Goal: Transaction & Acquisition: Purchase product/service

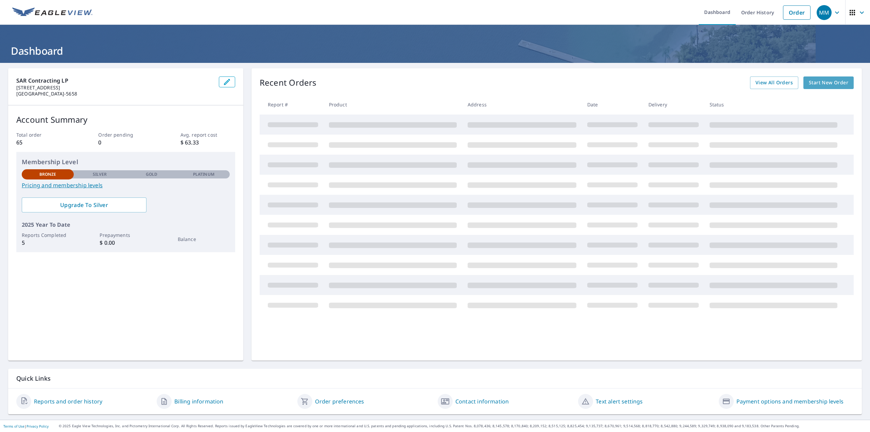
click at [810, 82] on span "Start New Order" at bounding box center [828, 83] width 39 height 8
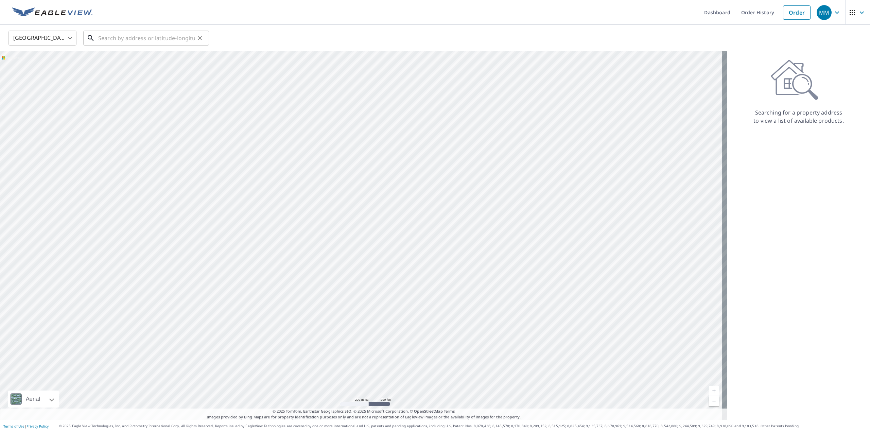
click at [160, 43] on input "text" at bounding box center [146, 38] width 97 height 19
click at [131, 63] on p "Houston, TX 77009" at bounding box center [150, 65] width 107 height 7
type input "1009 Cordell St Houston, TX 77009"
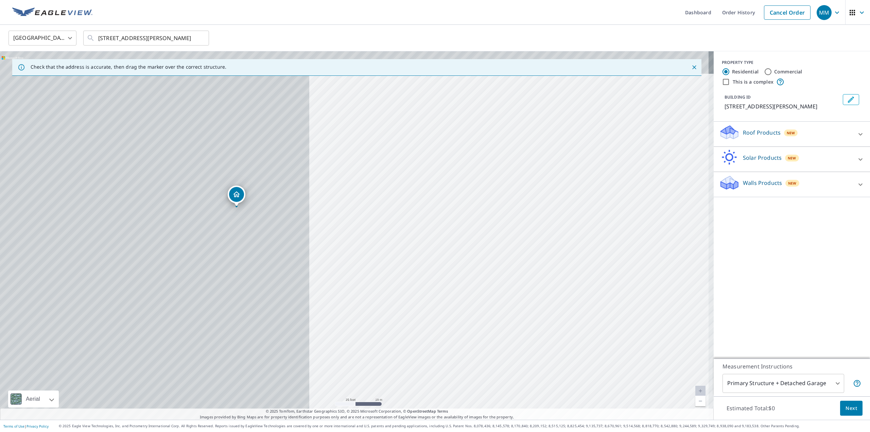
drag, startPoint x: 288, startPoint y: 191, endPoint x: 597, endPoint y: 214, distance: 310.1
click at [597, 214] on div "1009 Cordell St Houston, TX 77009" at bounding box center [357, 235] width 714 height 368
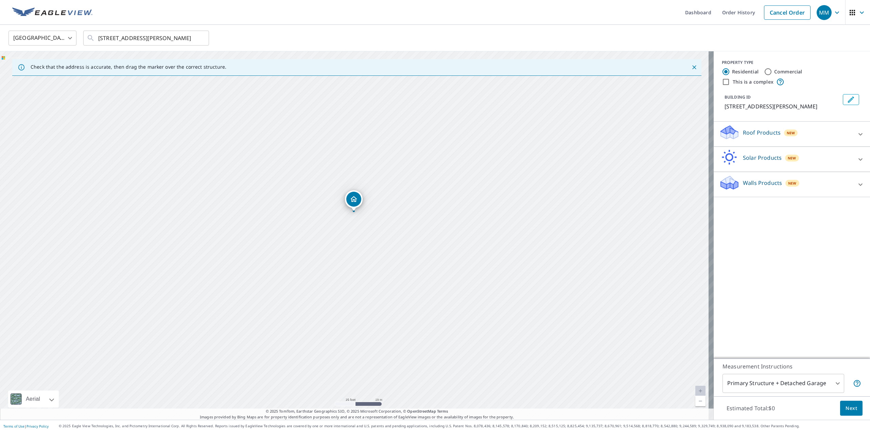
drag, startPoint x: 329, startPoint y: 207, endPoint x: 446, endPoint y: 212, distance: 117.4
click at [446, 212] on div "1009 Cordell St Houston, TX 77009" at bounding box center [357, 235] width 714 height 368
click at [364, 212] on div "1009 Cordell St Houston, TX 77009" at bounding box center [357, 235] width 714 height 368
click at [358, 237] on div "1009 Cordell St Houston, TX 77009" at bounding box center [357, 235] width 714 height 368
click at [356, 232] on div "Dropped pin, building 1, Residential property, 1009 Cordell St Houston, TX 77009" at bounding box center [354, 230] width 9 height 7
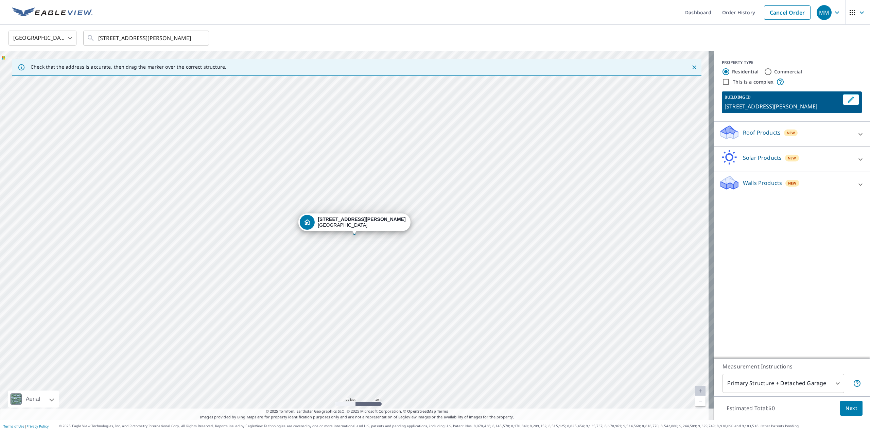
click at [816, 383] on body "MM MM Dashboard Order History Cancel Order MM United States US ​ 1009 Cordell S…" at bounding box center [435, 216] width 870 height 432
click at [821, 335] on div at bounding box center [435, 216] width 870 height 432
click at [797, 381] on body "MM MM Dashboard Order History Cancel Order MM United States US ​ 1009 Cordell S…" at bounding box center [435, 216] width 870 height 432
click at [776, 397] on li "Primary Structure Only" at bounding box center [779, 393] width 122 height 12
click at [775, 384] on body "MM MM Dashboard Order History Cancel Order MM United States US ​ 1009 Cordell S…" at bounding box center [435, 216] width 870 height 432
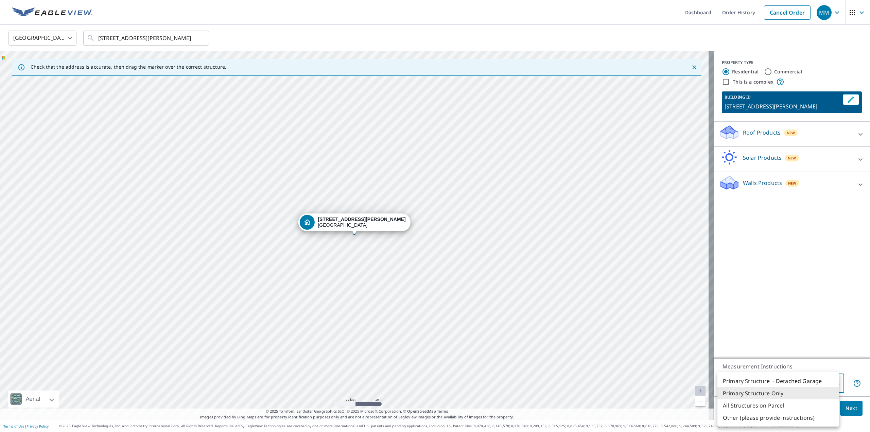
click at [774, 378] on li "Primary Structure + Detached Garage" at bounding box center [779, 381] width 122 height 12
type input "1"
click at [778, 335] on div "PROPERTY TYPE Residential Commercial This is a complex BUILDING ID 1009 Cordell…" at bounding box center [792, 204] width 156 height 307
click at [809, 379] on body "MM MM Dashboard Order History Cancel Order MM United States US ​ 1009 Cordell S…" at bounding box center [435, 216] width 870 height 432
click at [777, 328] on div at bounding box center [435, 216] width 870 height 432
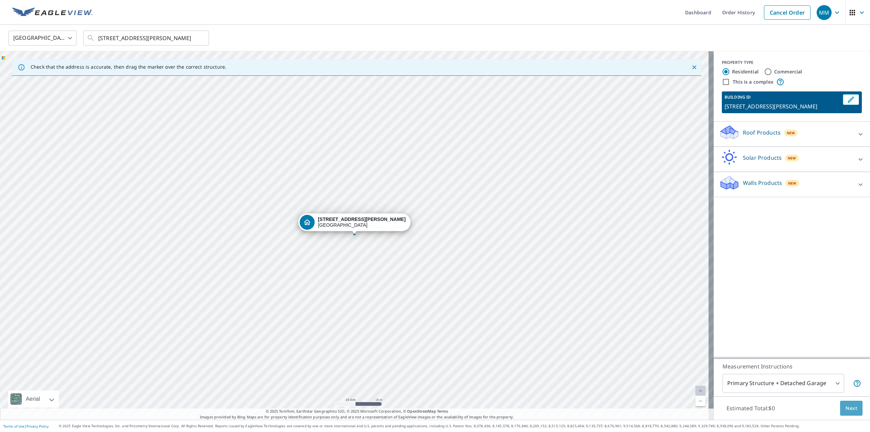
click at [840, 407] on button "Next" at bounding box center [851, 408] width 22 height 15
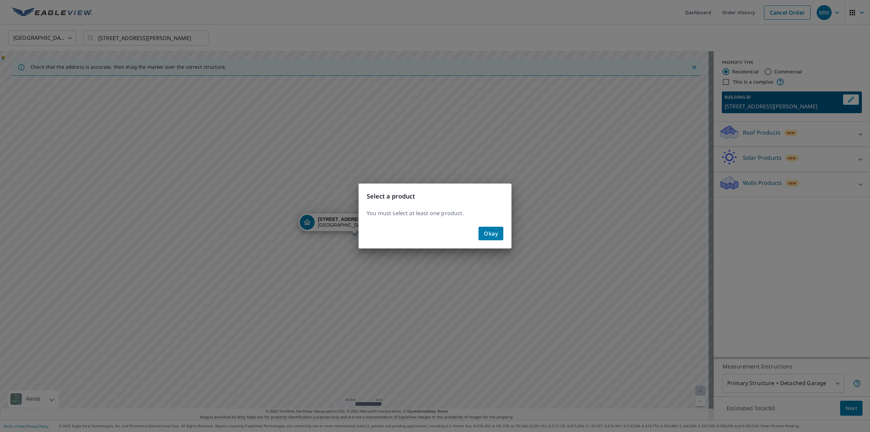
click at [487, 235] on span "Okay" at bounding box center [491, 234] width 14 height 10
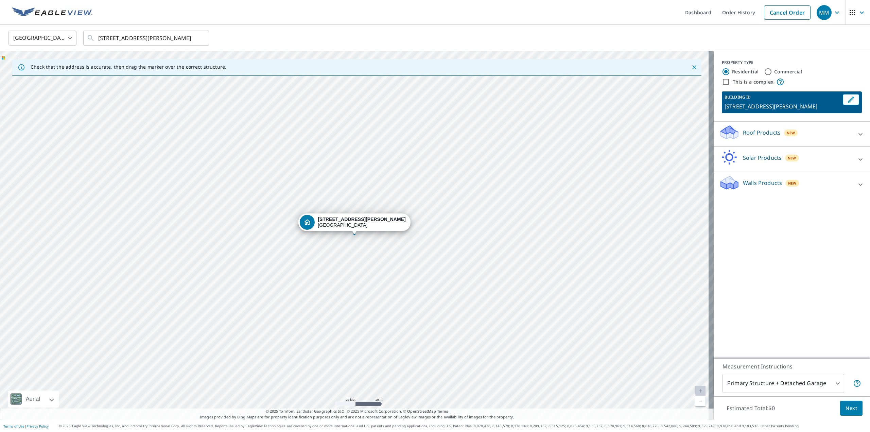
click at [824, 133] on div "Roof Products New" at bounding box center [785, 133] width 133 height 19
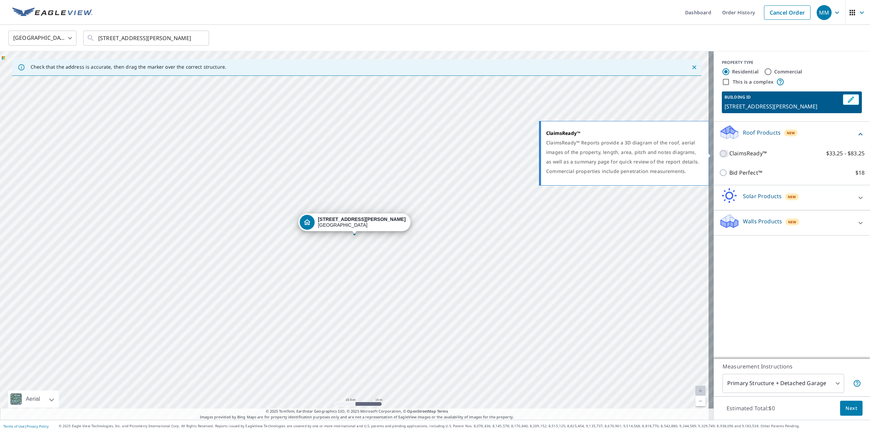
click at [719, 153] on input "ClaimsReady™ $33.25 - $83.25" at bounding box center [724, 154] width 10 height 8
checkbox input "true"
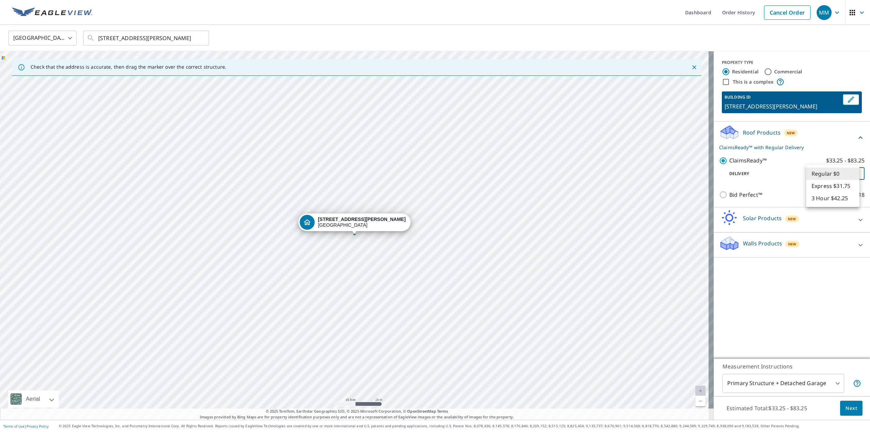
click at [836, 176] on body "MM MM Dashboard Order History Cancel Order MM United States US ​ 1009 Cordell S…" at bounding box center [435, 216] width 870 height 432
click at [836, 176] on li "Regular $0" at bounding box center [832, 174] width 53 height 12
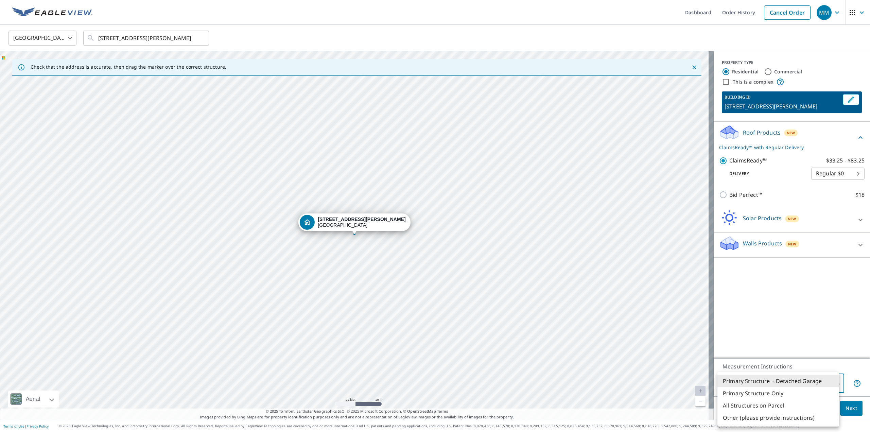
click at [813, 379] on body "MM MM Dashboard Order History Cancel Order MM United States US ​ 1009 Cordell S…" at bounding box center [435, 216] width 870 height 432
click at [766, 400] on li "All Structures on Parcel" at bounding box center [779, 405] width 122 height 12
click at [770, 384] on body "MM MM Dashboard Order History Cancel Order MM United States US ​ 1009 Cordell S…" at bounding box center [435, 216] width 870 height 432
click at [764, 392] on li "Primary Structure Only" at bounding box center [779, 393] width 122 height 12
click at [768, 382] on body "MM MM Dashboard Order History Cancel Order MM United States US ​ 1009 Cordell S…" at bounding box center [435, 216] width 870 height 432
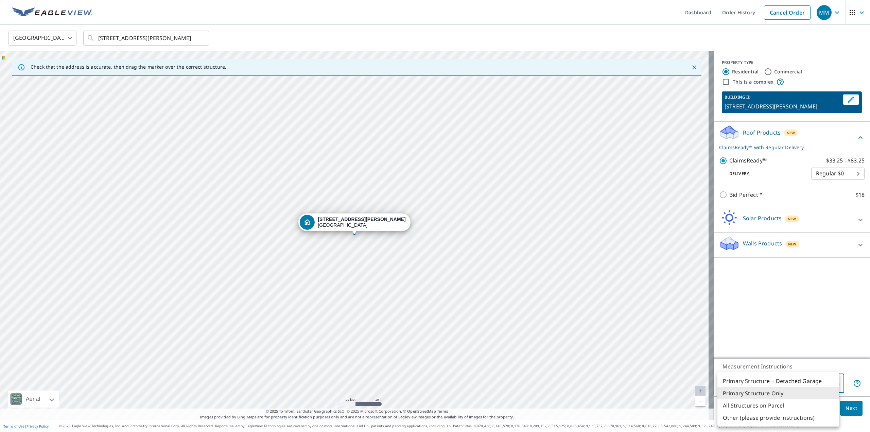
click at [764, 382] on li "Primary Structure + Detached Garage" at bounding box center [779, 381] width 122 height 12
type input "1"
click at [848, 408] on span "Next" at bounding box center [852, 408] width 12 height 8
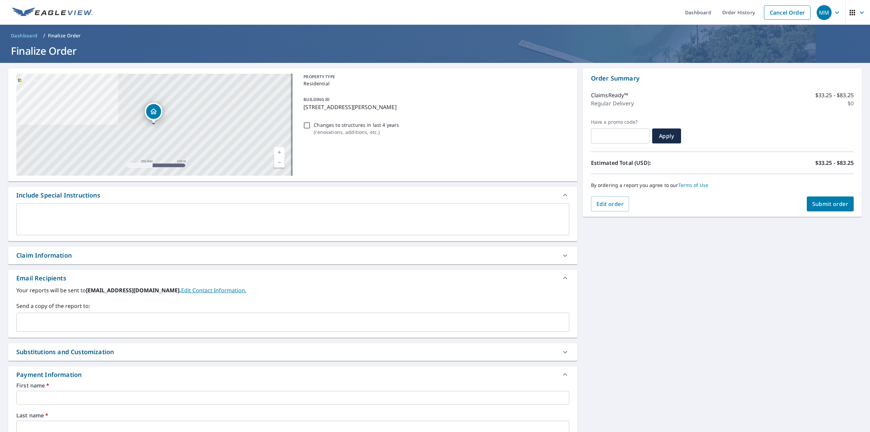
scroll to position [136, 0]
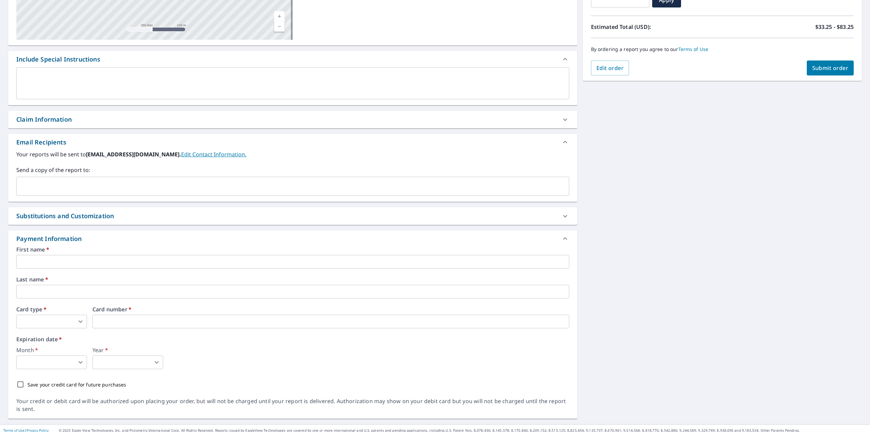
click at [82, 178] on div "​" at bounding box center [292, 186] width 553 height 19
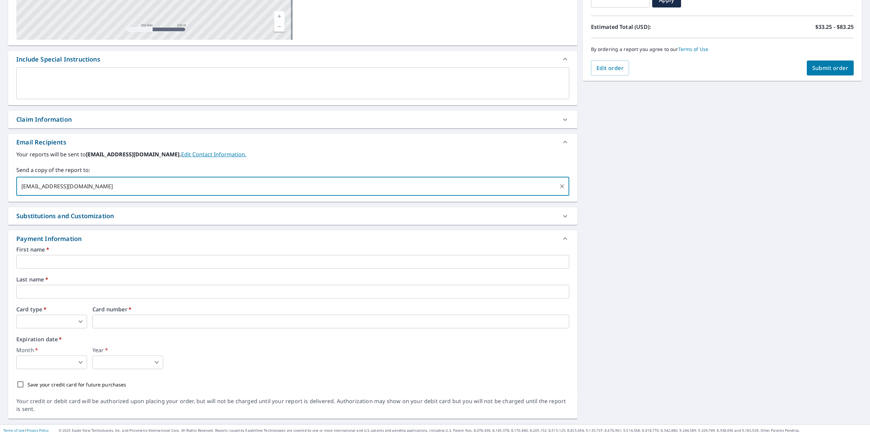
type input "mbloss@sarcontracting.net"
click at [439, 140] on div "Email Recipients" at bounding box center [286, 142] width 541 height 9
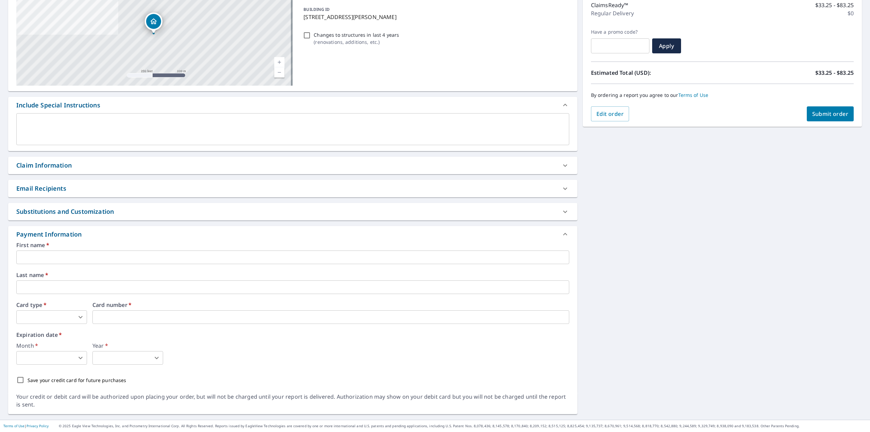
click at [176, 190] on div "Email Recipients" at bounding box center [286, 188] width 541 height 9
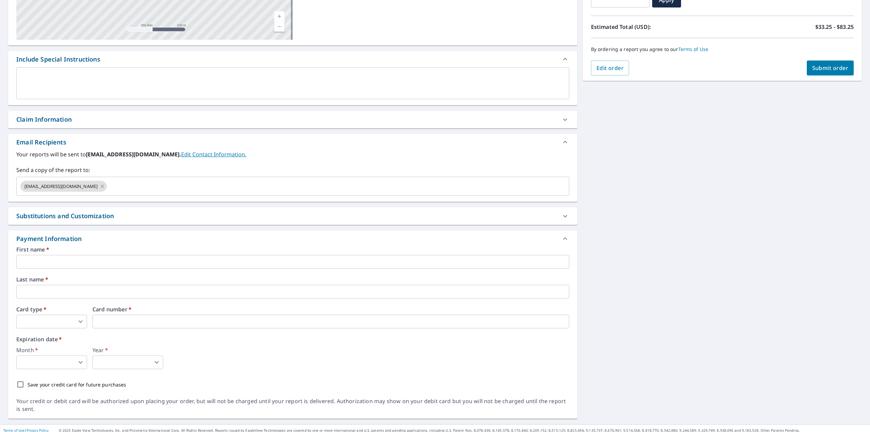
click at [86, 258] on input "text" at bounding box center [292, 262] width 553 height 14
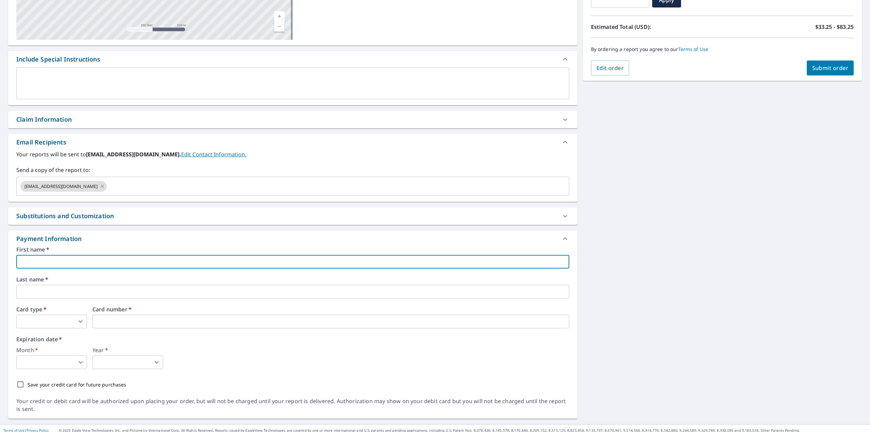
click at [163, 243] on div "Payment Information" at bounding box center [286, 238] width 541 height 9
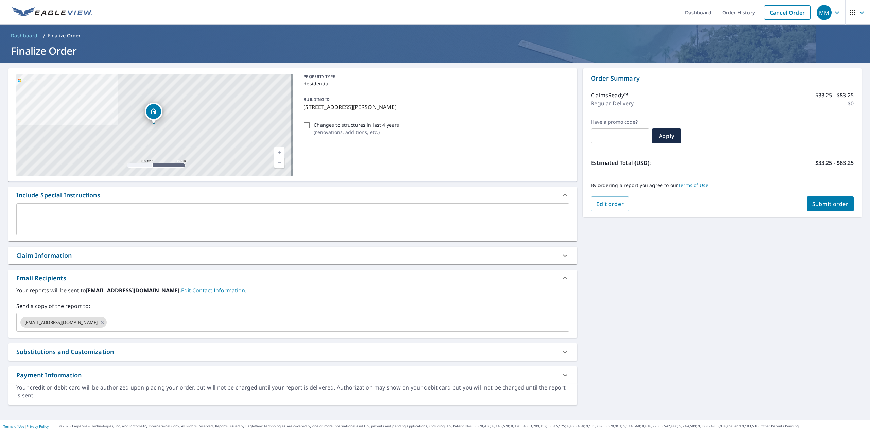
scroll to position [0, 0]
click at [167, 350] on div "Substitutions and Customization" at bounding box center [286, 351] width 541 height 9
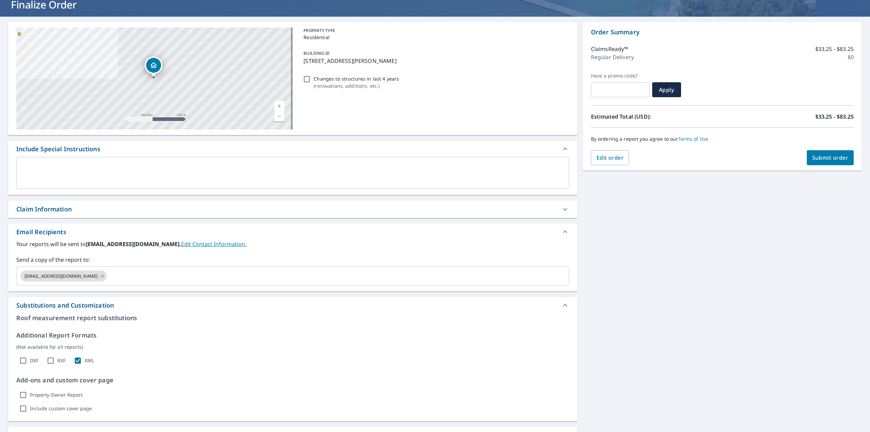
scroll to position [98, 0]
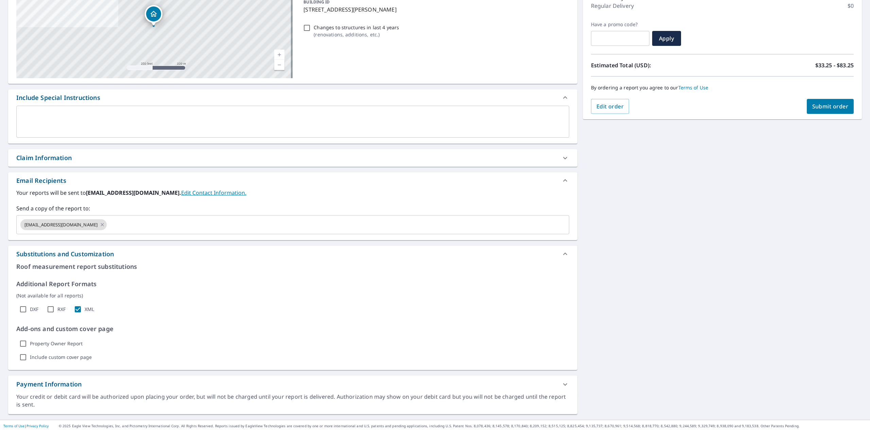
click at [376, 385] on div "Payment Information" at bounding box center [286, 384] width 541 height 9
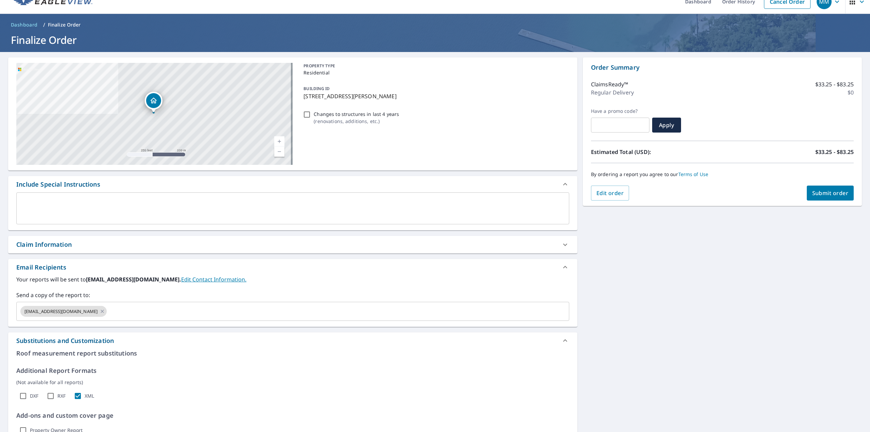
scroll to position [0, 0]
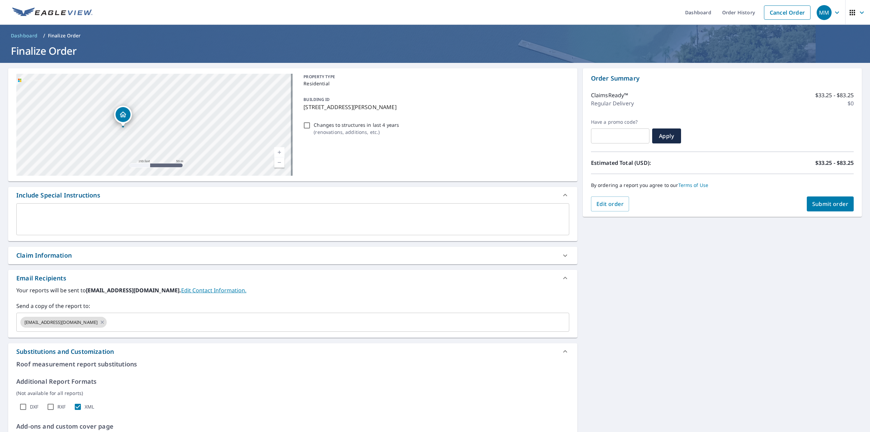
drag, startPoint x: 163, startPoint y: 138, endPoint x: 330, endPoint y: 138, distance: 166.9
click at [330, 138] on div "1009 Cordell St Houston, TX 77009 Aerial Road A standard road map Aerial A deta…" at bounding box center [292, 124] width 569 height 113
click at [244, 127] on div "1009 Cordell St Houston, TX 77009" at bounding box center [154, 125] width 276 height 102
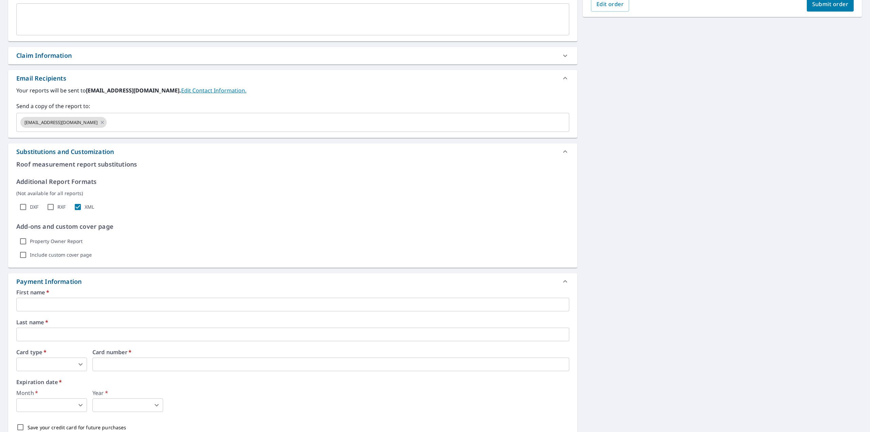
scroll to position [204, 0]
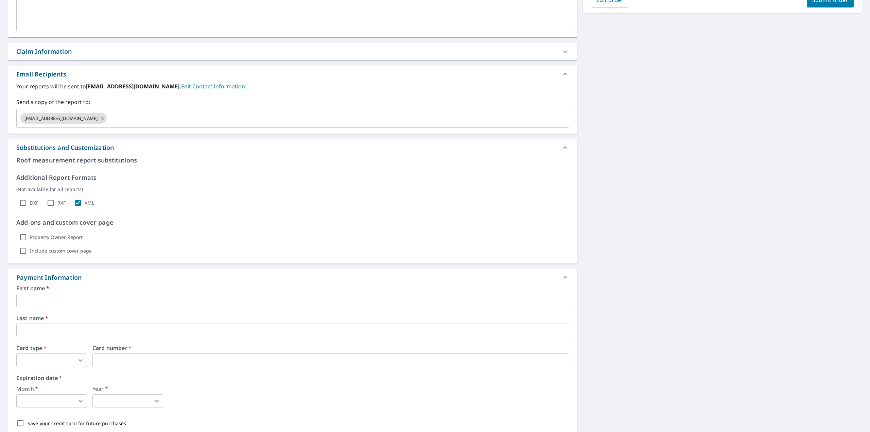
click at [46, 297] on input "text" at bounding box center [292, 301] width 553 height 14
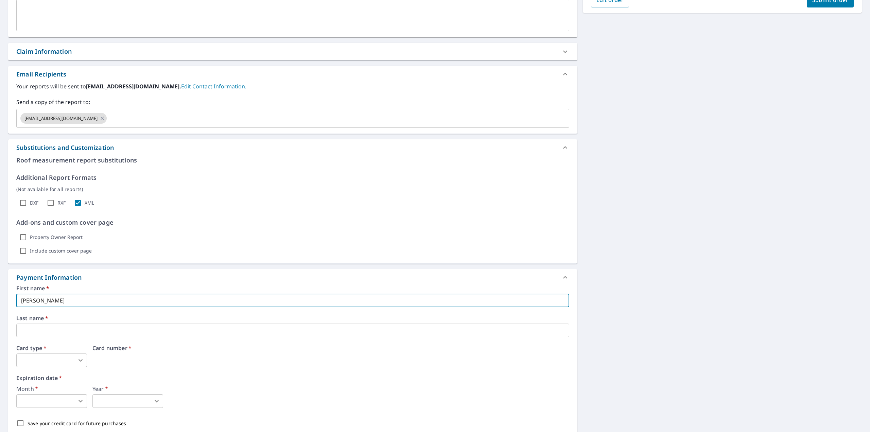
type input "Matt"
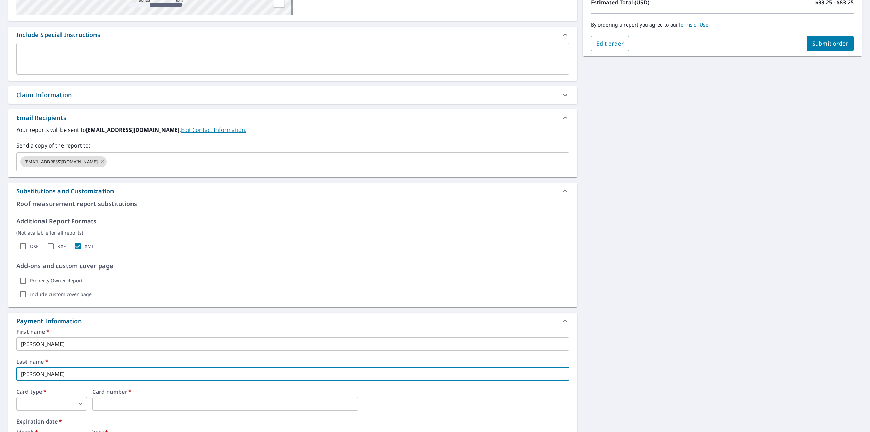
scroll to position [247, 0]
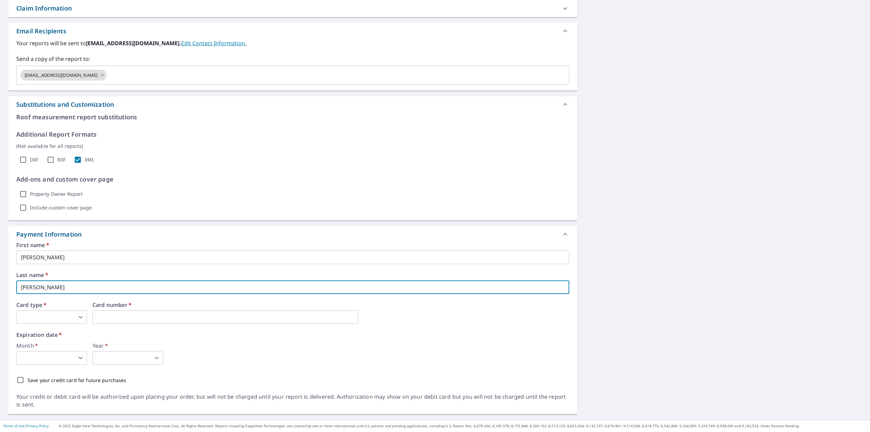
type input "Bloss"
click at [82, 325] on div "First name   * Matt ​ Last name   * Bloss ​ Card type   * ​ 0 ​ Card number   *…" at bounding box center [292, 314] width 553 height 145
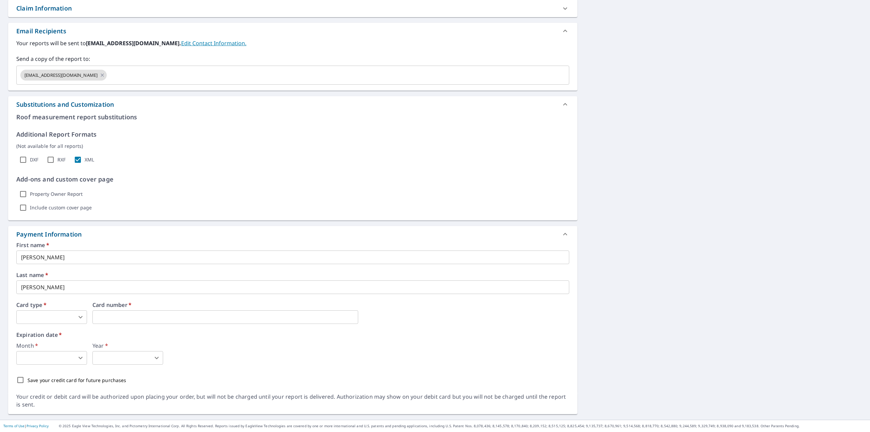
click at [74, 325] on div "First name   * Matt ​ Last name   * Bloss ​ Card type   * ​ 0 ​ Card number   *…" at bounding box center [292, 314] width 553 height 145
click at [73, 317] on body "MM MM Dashboard Order History Cancel Order MM Dashboard / Finalize Order Finali…" at bounding box center [435, 216] width 870 height 432
click at [62, 342] on li "Visa" at bounding box center [51, 345] width 71 height 12
type input "2"
drag, startPoint x: 97, startPoint y: 342, endPoint x: 84, endPoint y: 345, distance: 12.9
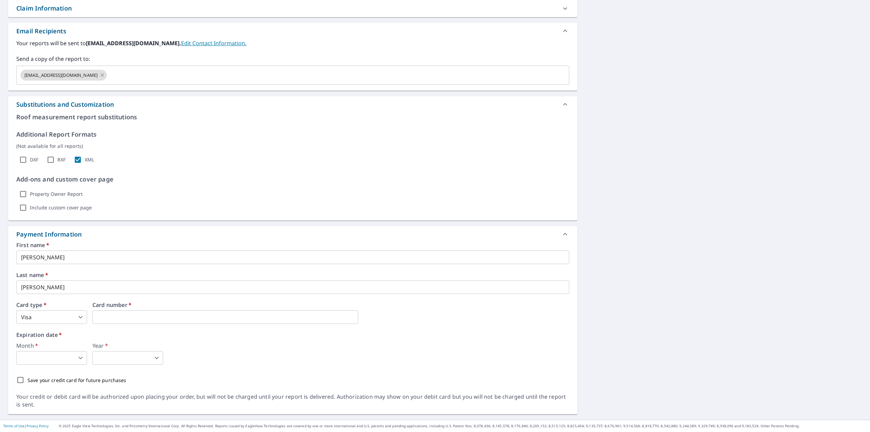
click at [97, 343] on label "Year   *" at bounding box center [127, 345] width 71 height 5
click at [75, 357] on body "MM MM Dashboard Order History Cancel Order MM Dashboard / Finalize Order Finali…" at bounding box center [435, 216] width 870 height 432
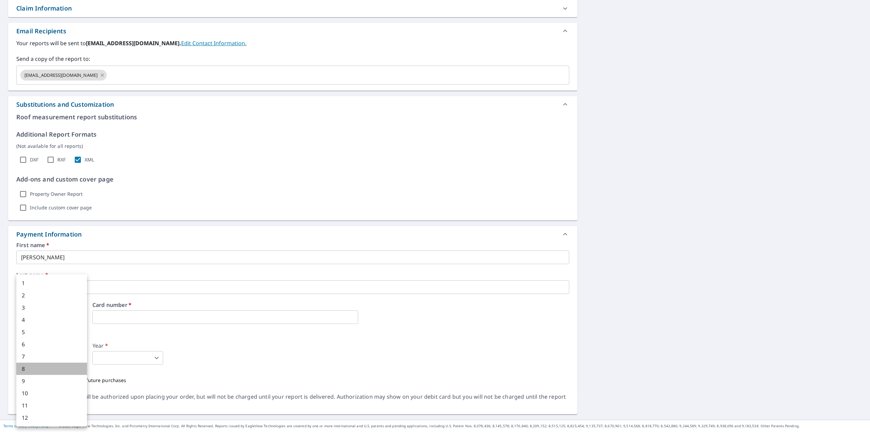
click at [30, 370] on li "8" at bounding box center [51, 369] width 71 height 12
type input "8"
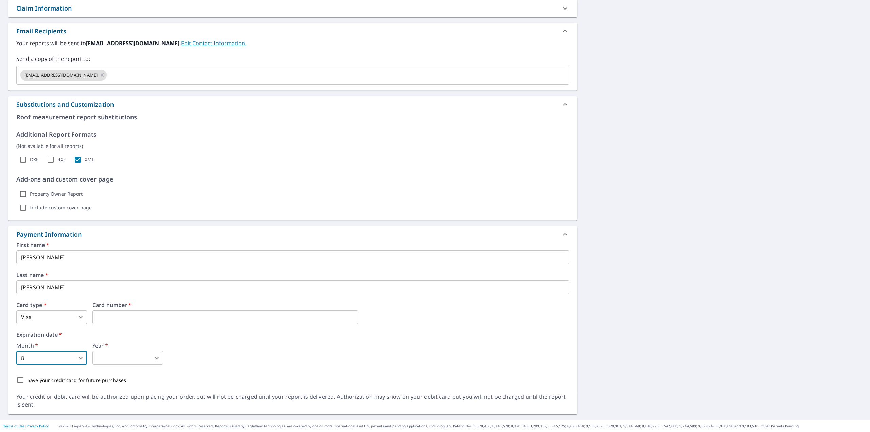
click at [103, 361] on div "1 2 3 4 5 6 7 8 9 10 11 12" at bounding box center [435, 216] width 870 height 432
click at [138, 355] on body "MM MM Dashboard Order History Cancel Order MM Dashboard / Finalize Order Finali…" at bounding box center [435, 216] width 870 height 432
click at [0, 0] on div at bounding box center [0, 0] width 0 height 0
click at [263, 362] on div at bounding box center [435, 216] width 870 height 432
click at [127, 357] on body "MM MM Dashboard Order History Cancel Order MM Dashboard / Finalize Order Finali…" at bounding box center [435, 216] width 870 height 432
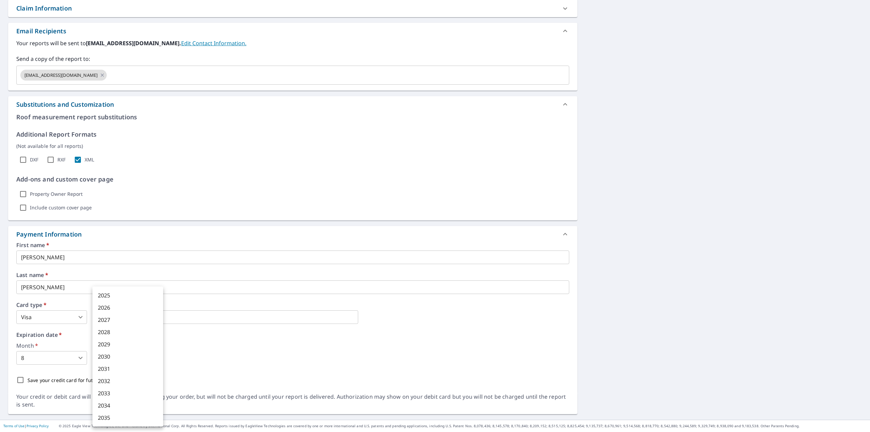
click at [115, 324] on li "2027" at bounding box center [127, 320] width 71 height 12
type input "2027"
click at [223, 366] on div "2025 2026 2027 2028 2029 2030 2031 2032 2033 2034 2035" at bounding box center [435, 216] width 870 height 432
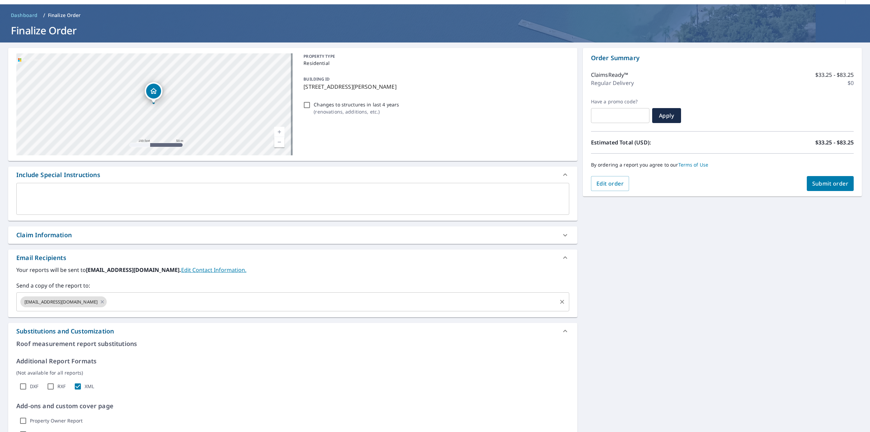
scroll to position [0, 0]
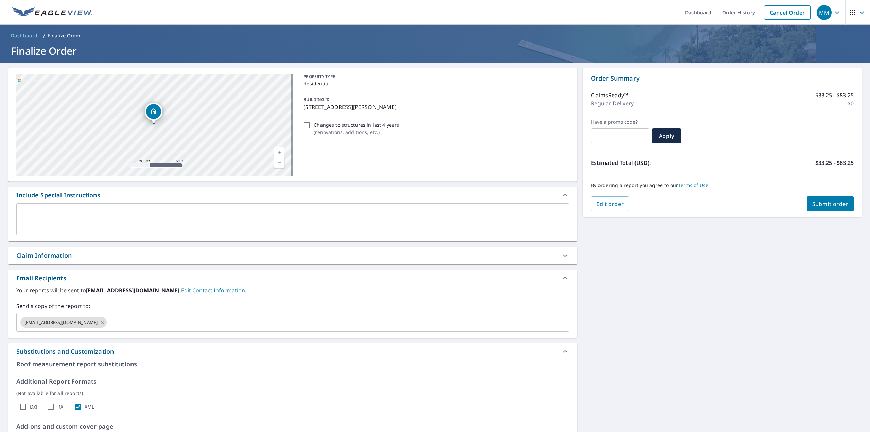
click at [832, 206] on span "Submit order" at bounding box center [830, 203] width 36 height 7
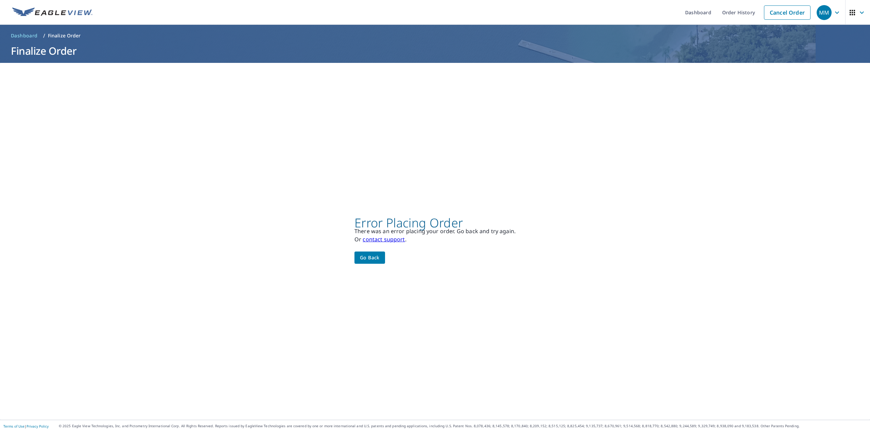
click at [375, 260] on span "Go back" at bounding box center [370, 258] width 20 height 8
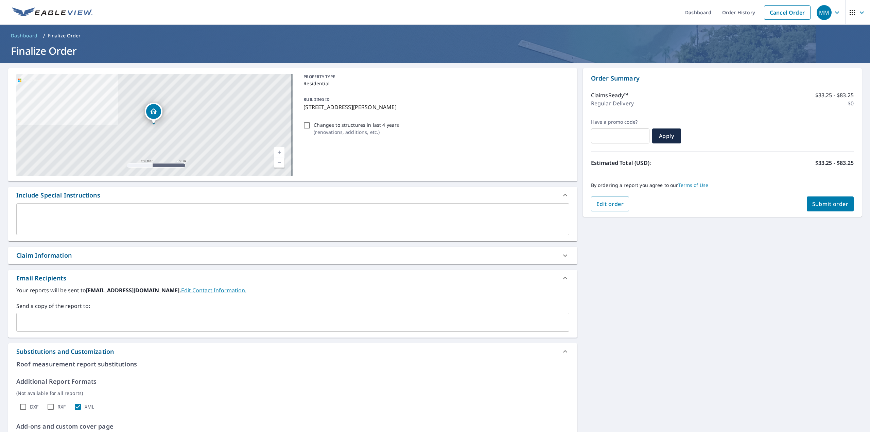
click at [0, 0] on div at bounding box center [0, 0] width 0 height 0
click at [158, 322] on input "text" at bounding box center [287, 322] width 537 height 13
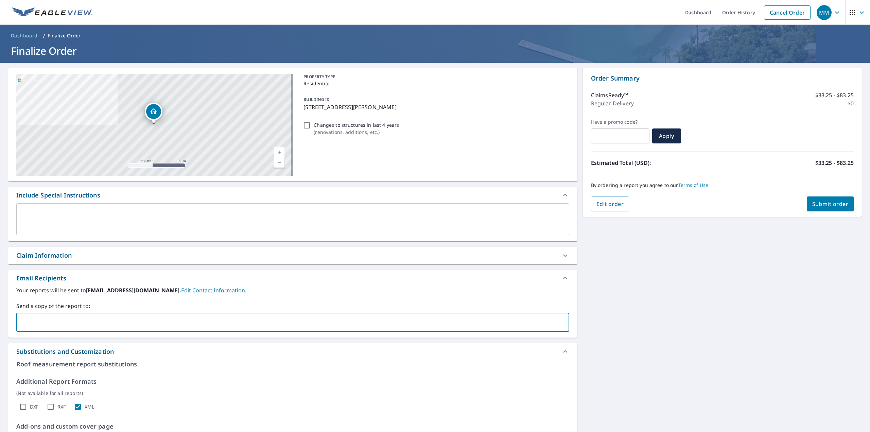
click at [102, 318] on input "text" at bounding box center [287, 322] width 537 height 13
click at [105, 321] on input "text" at bounding box center [287, 322] width 537 height 13
type input "mbloss@sarcontracting.net"
click at [304, 289] on label "Your reports will be sent to mmurray@sarcontracting.net. Edit Contact Informati…" at bounding box center [292, 290] width 553 height 8
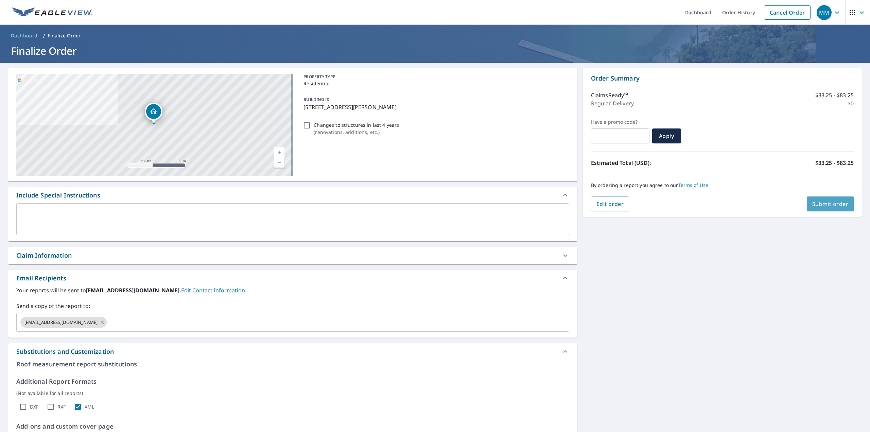
click at [814, 200] on span "Submit order" at bounding box center [830, 203] width 36 height 7
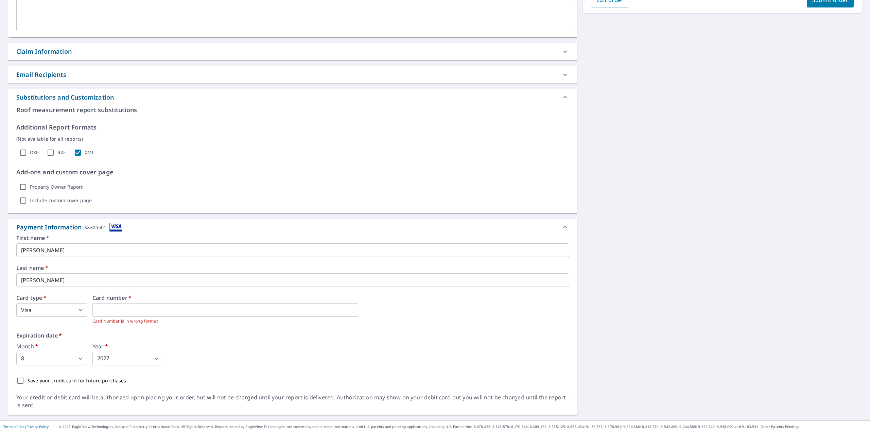
scroll to position [204, 0]
click at [284, 339] on div "Expiration date   * Month   * 8 8 ​ Year   * 2027 2027 ​" at bounding box center [292, 349] width 553 height 33
click at [186, 325] on div "First name   * Matt ​ Last name   * Bloss ​ Card type   * Visa 2 ​ Card number …" at bounding box center [292, 311] width 553 height 153
click at [317, 351] on div "Month   * 8 8 ​ Year   * 2027 2027 ​" at bounding box center [292, 355] width 553 height 22
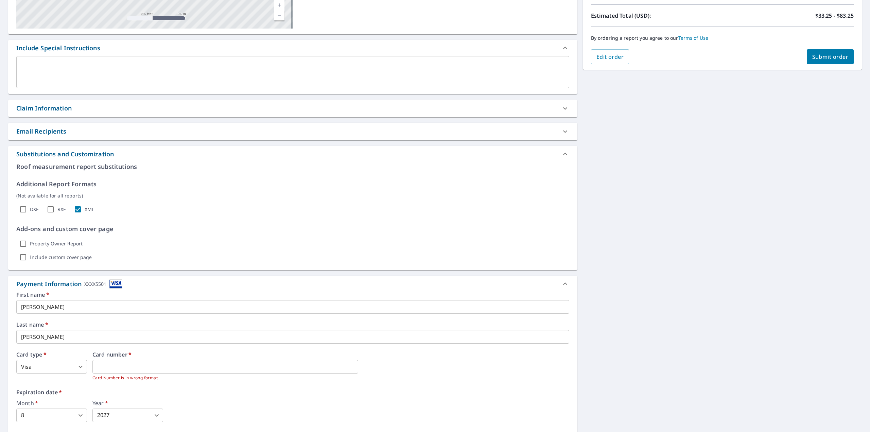
scroll to position [69, 0]
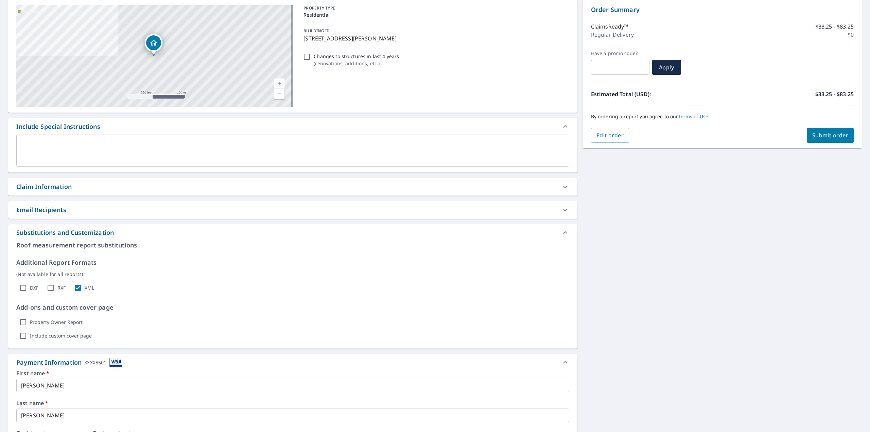
click at [817, 134] on span "Submit order" at bounding box center [830, 135] width 36 height 7
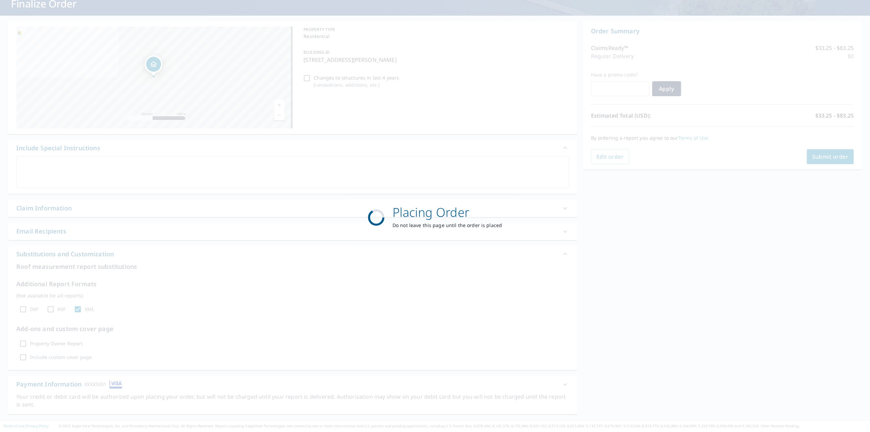
scroll to position [47, 0]
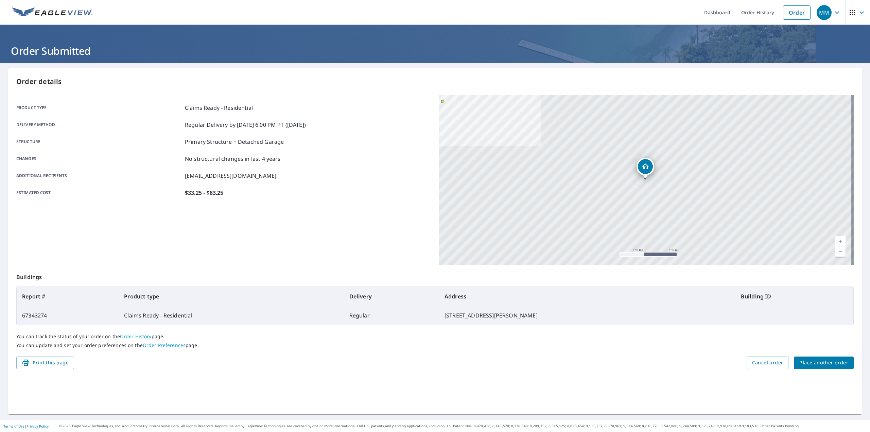
click at [393, 93] on div "Order details Product type Claims Ready - Residential Delivery method Regular D…" at bounding box center [435, 241] width 854 height 346
click at [762, 15] on link "Order History" at bounding box center [758, 12] width 44 height 25
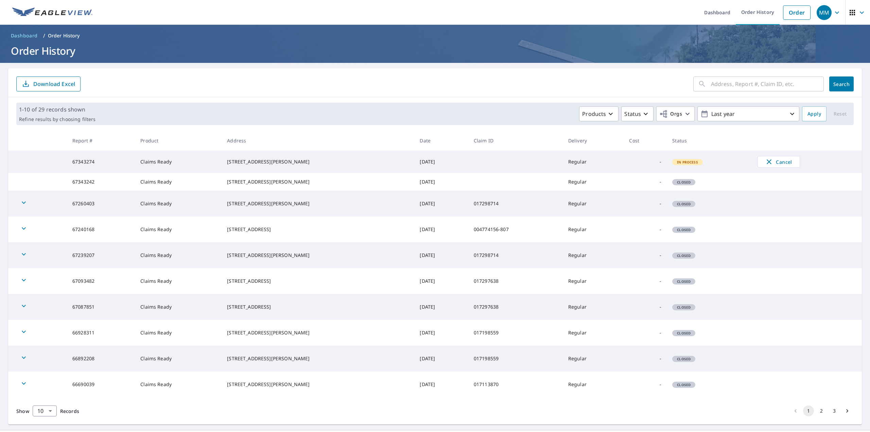
click at [245, 57] on h1 "Order History" at bounding box center [435, 51] width 854 height 14
